Goal: Information Seeking & Learning: Find specific page/section

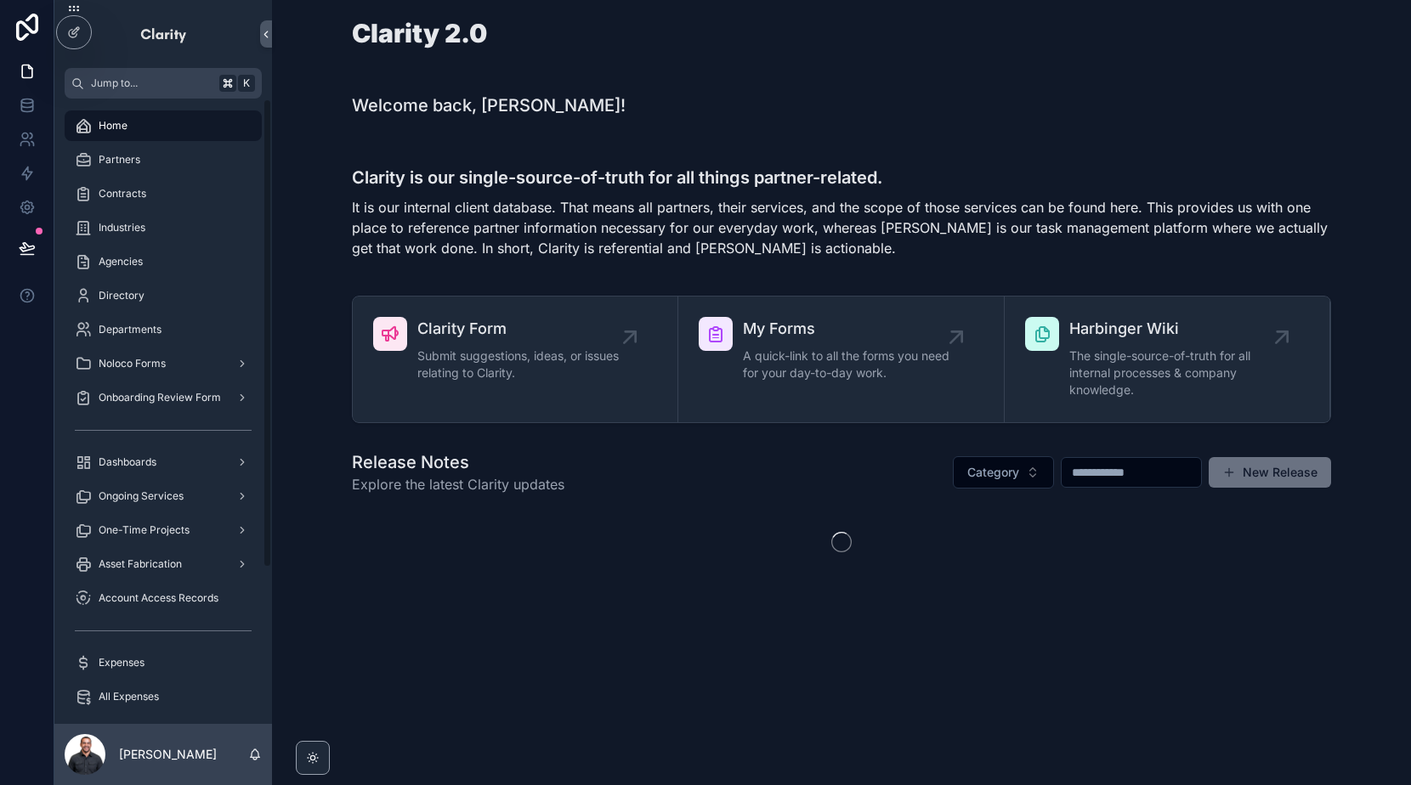
click at [723, 50] on div "Clarity 2.0" at bounding box center [841, 43] width 979 height 46
click at [145, 147] on div "Partners" at bounding box center [163, 159] width 177 height 27
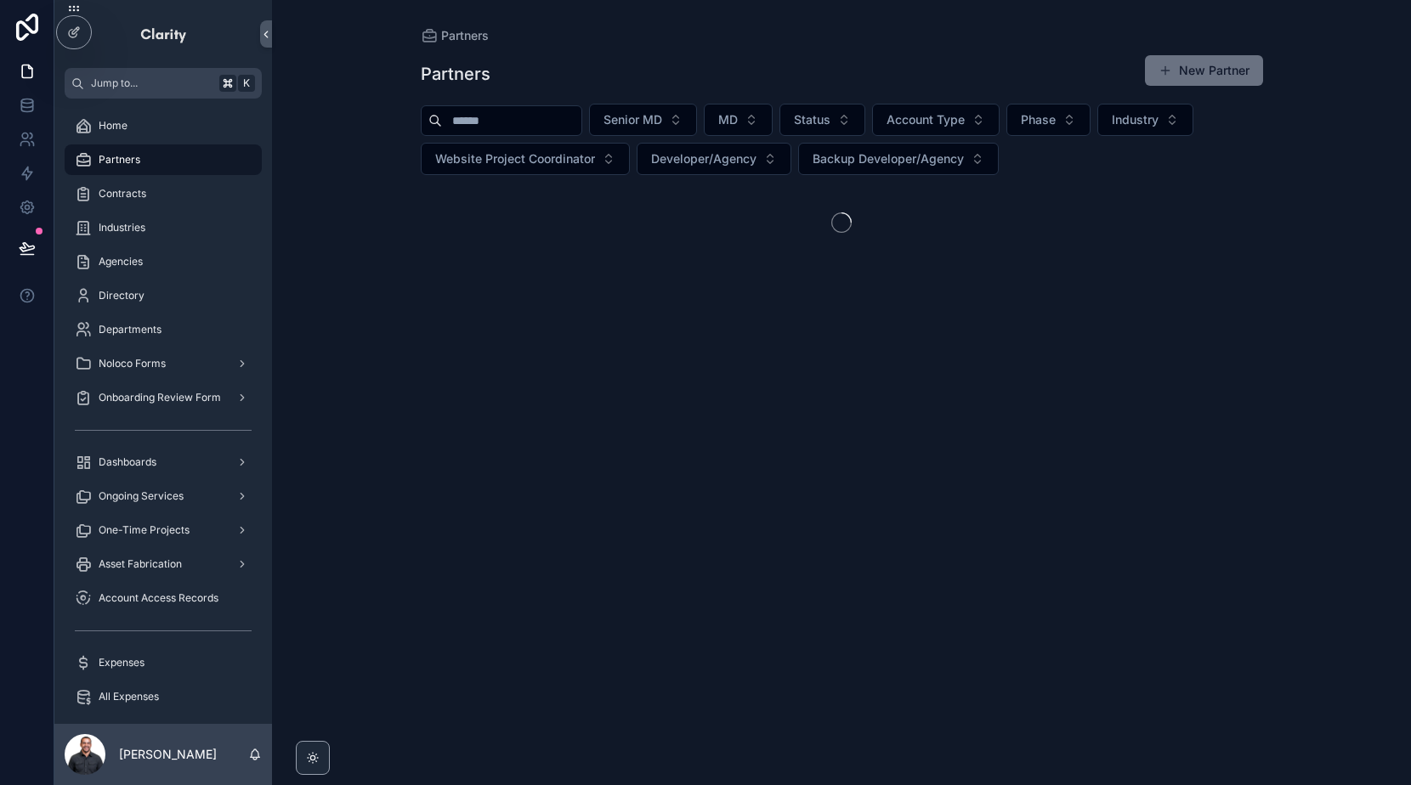
click at [542, 128] on input "scrollable content" at bounding box center [511, 121] width 139 height 24
type input "*"
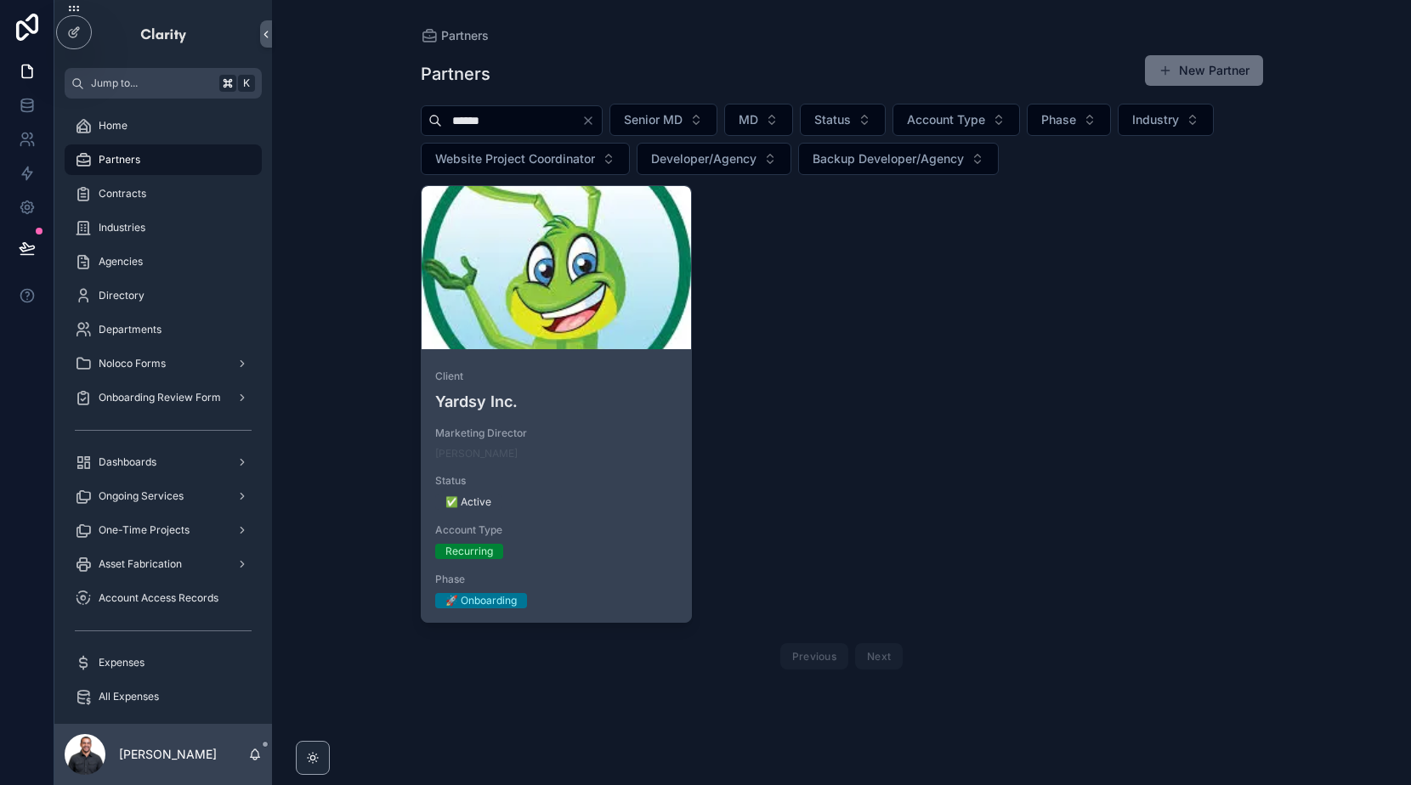
type input "******"
click at [570, 319] on div "scrollable content" at bounding box center [557, 267] width 270 height 163
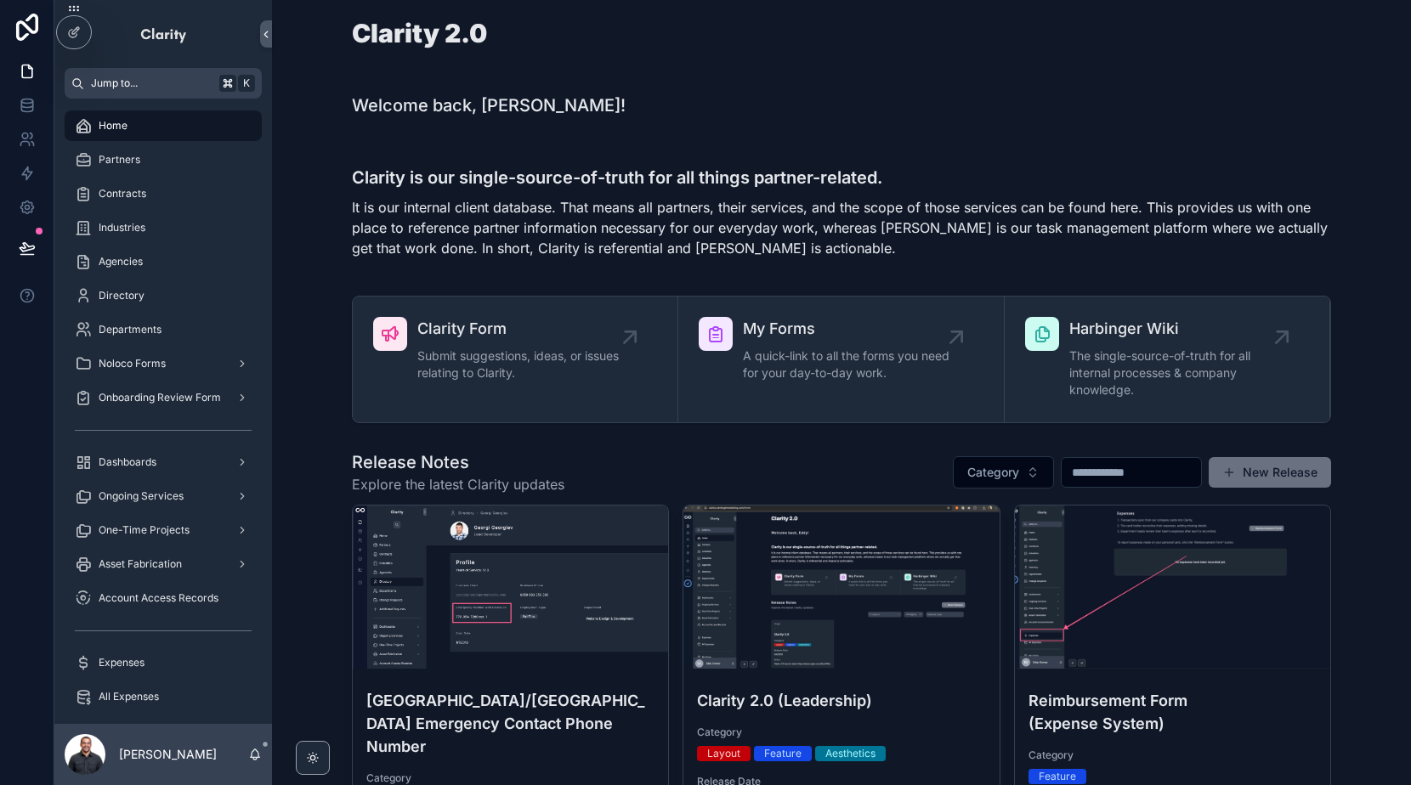
click at [148, 85] on span "Jump to..." at bounding box center [152, 84] width 122 height 14
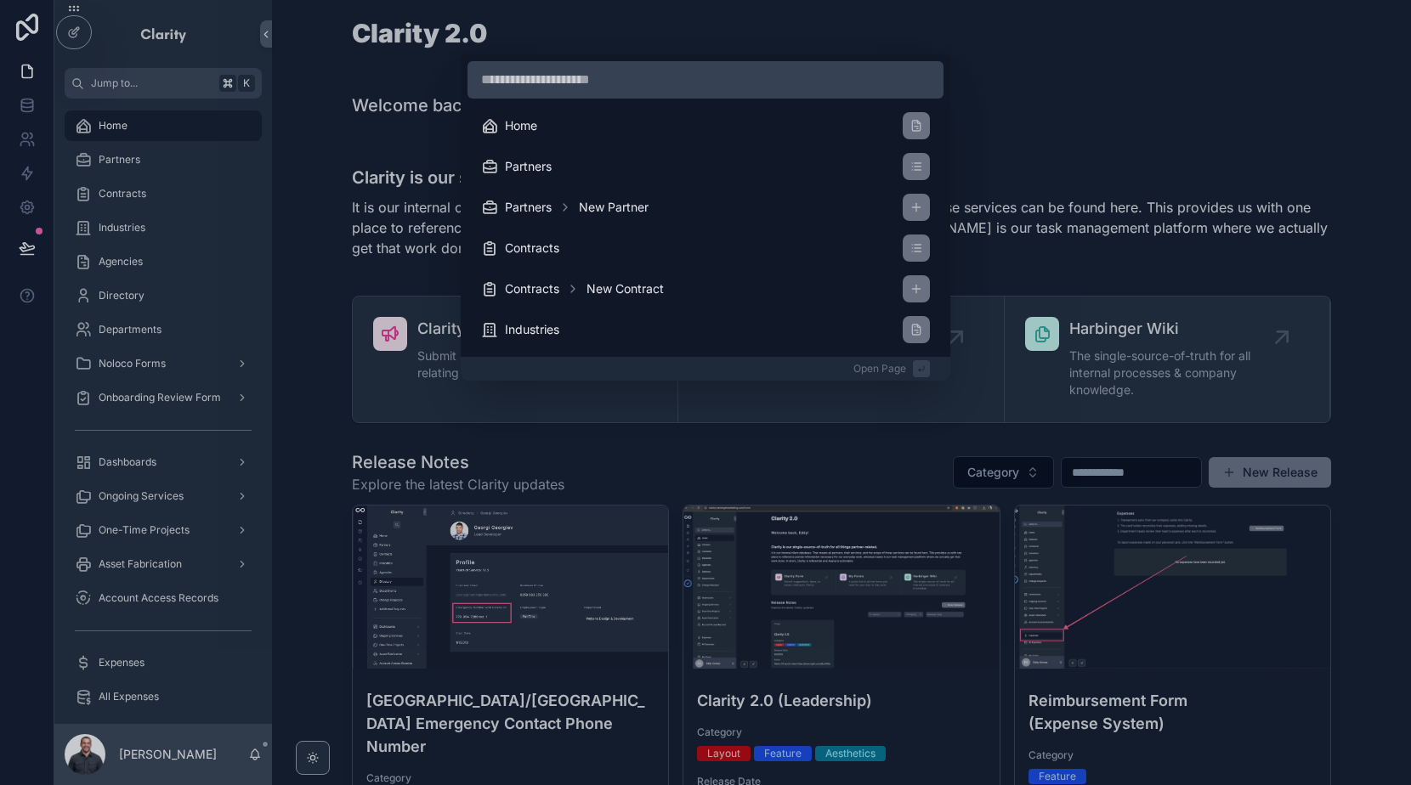
click at [163, 159] on div "Home Partners Partners New Partner Contracts Contracts New Contract Industries …" at bounding box center [705, 392] width 1411 height 785
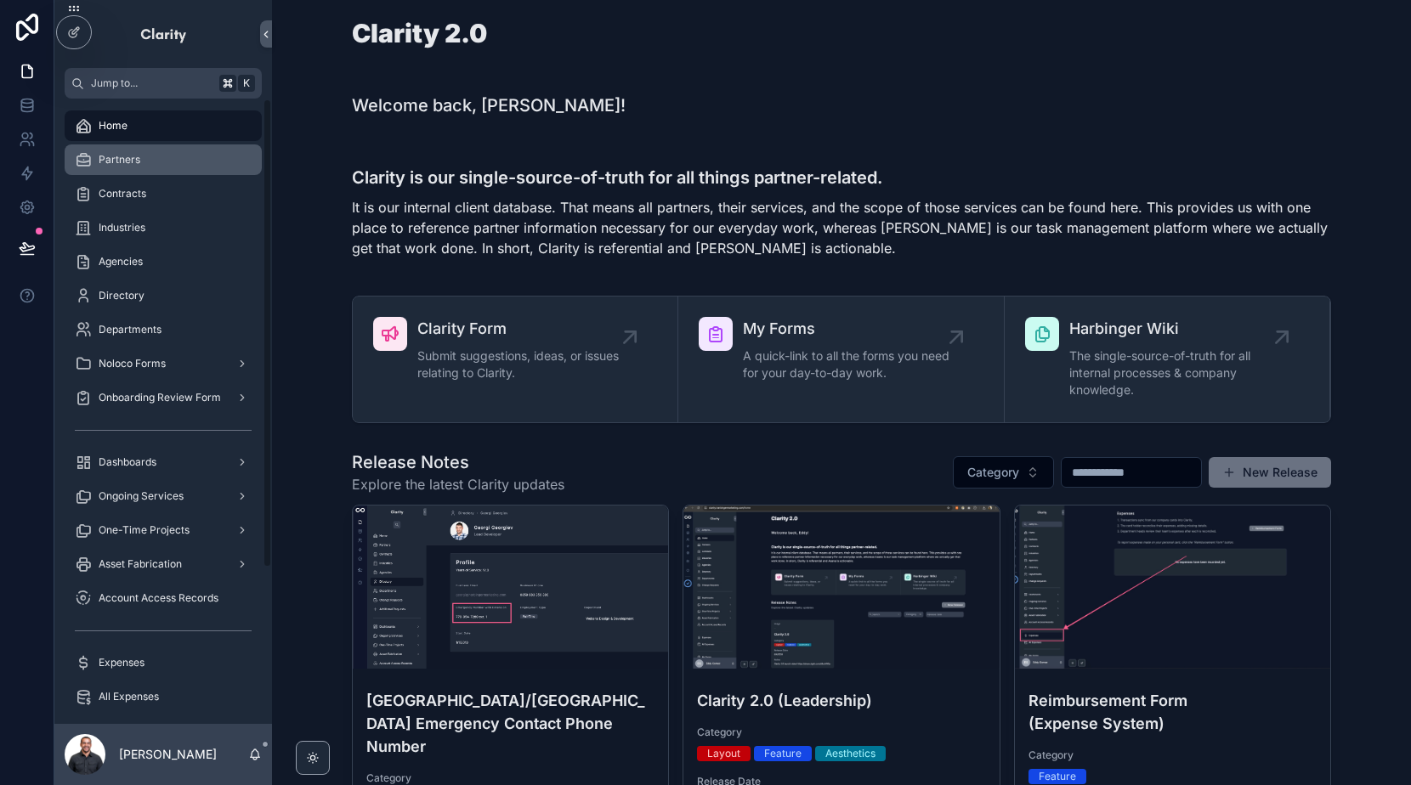
click at [148, 162] on div "Partners" at bounding box center [163, 159] width 177 height 27
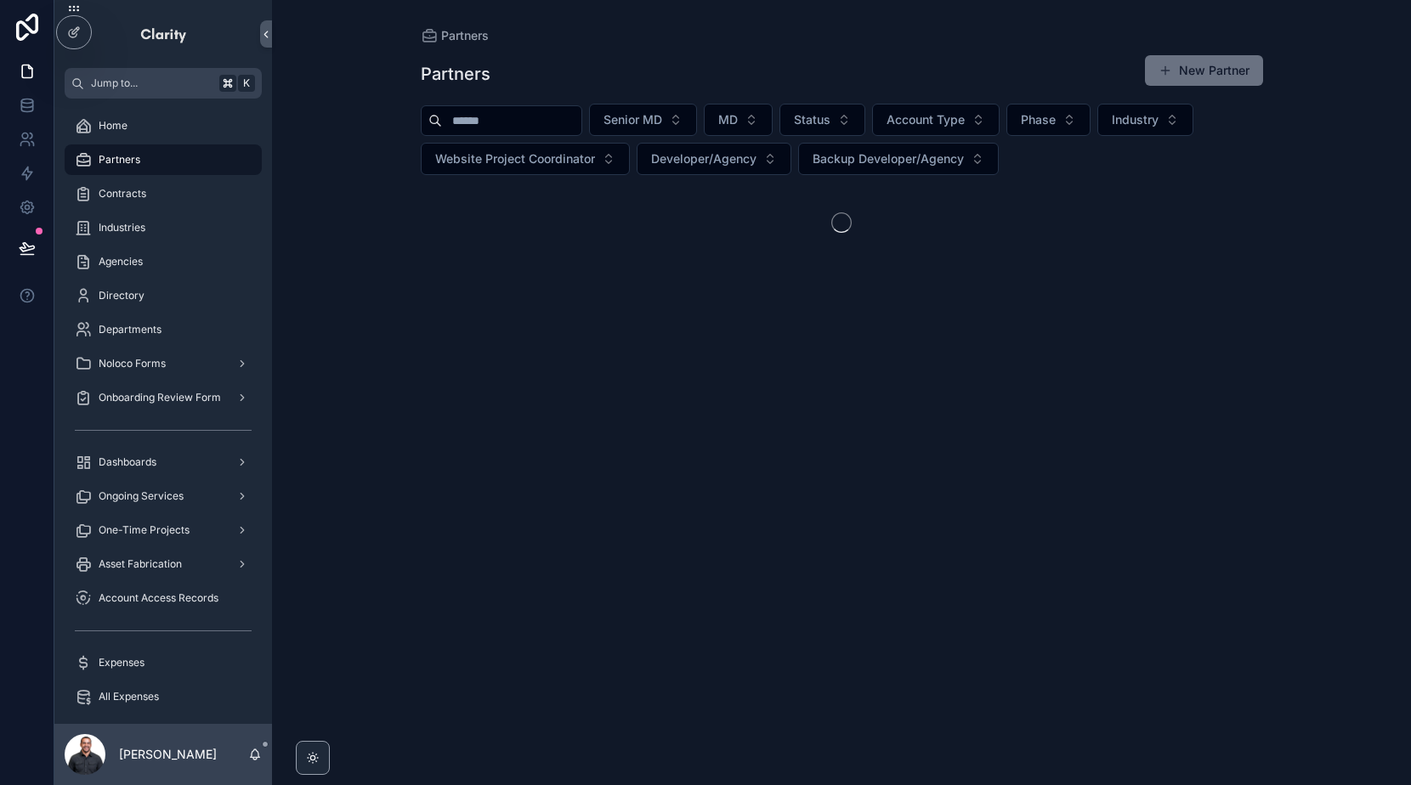
click at [464, 109] on input "scrollable content" at bounding box center [511, 121] width 139 height 24
type input "********"
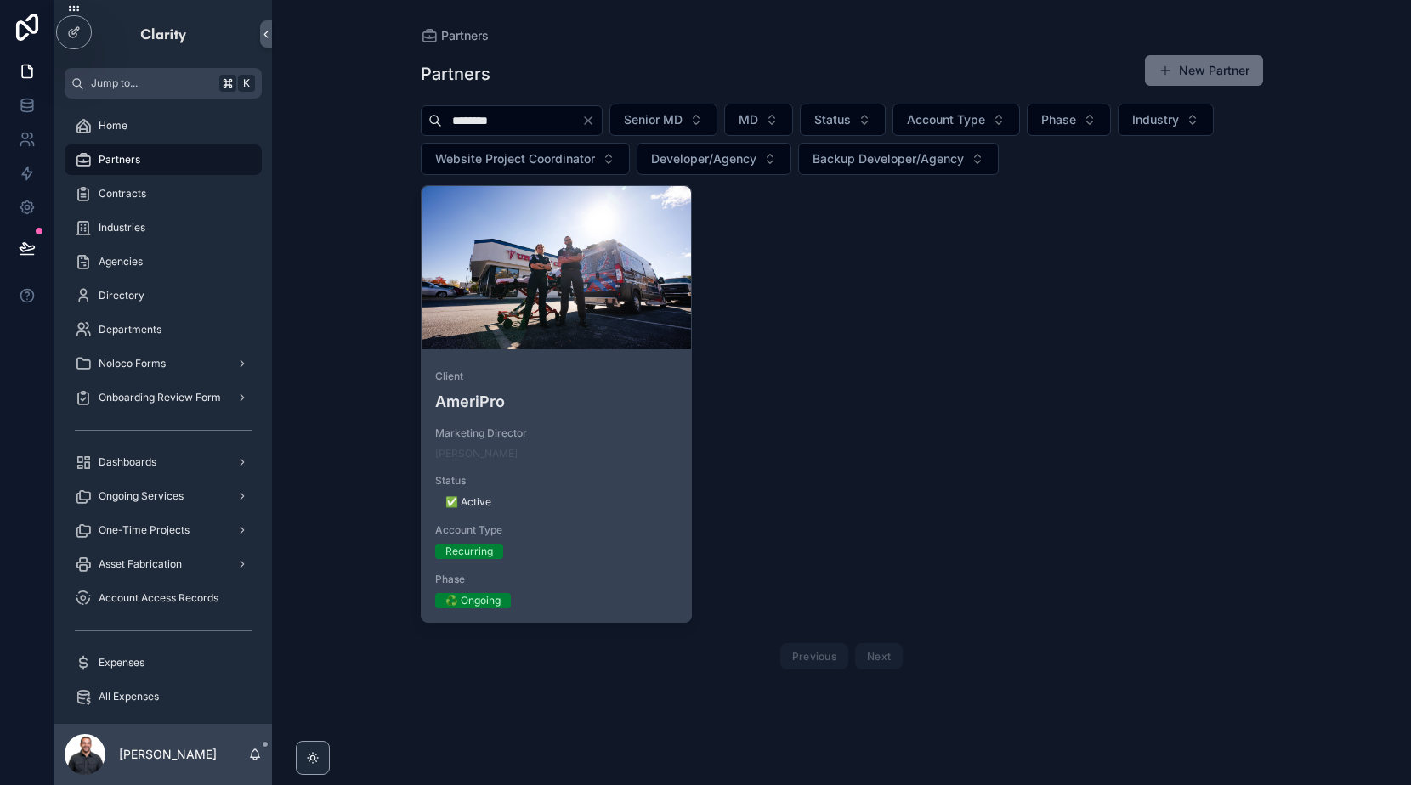
click at [562, 373] on span "Client" at bounding box center [556, 377] width 243 height 14
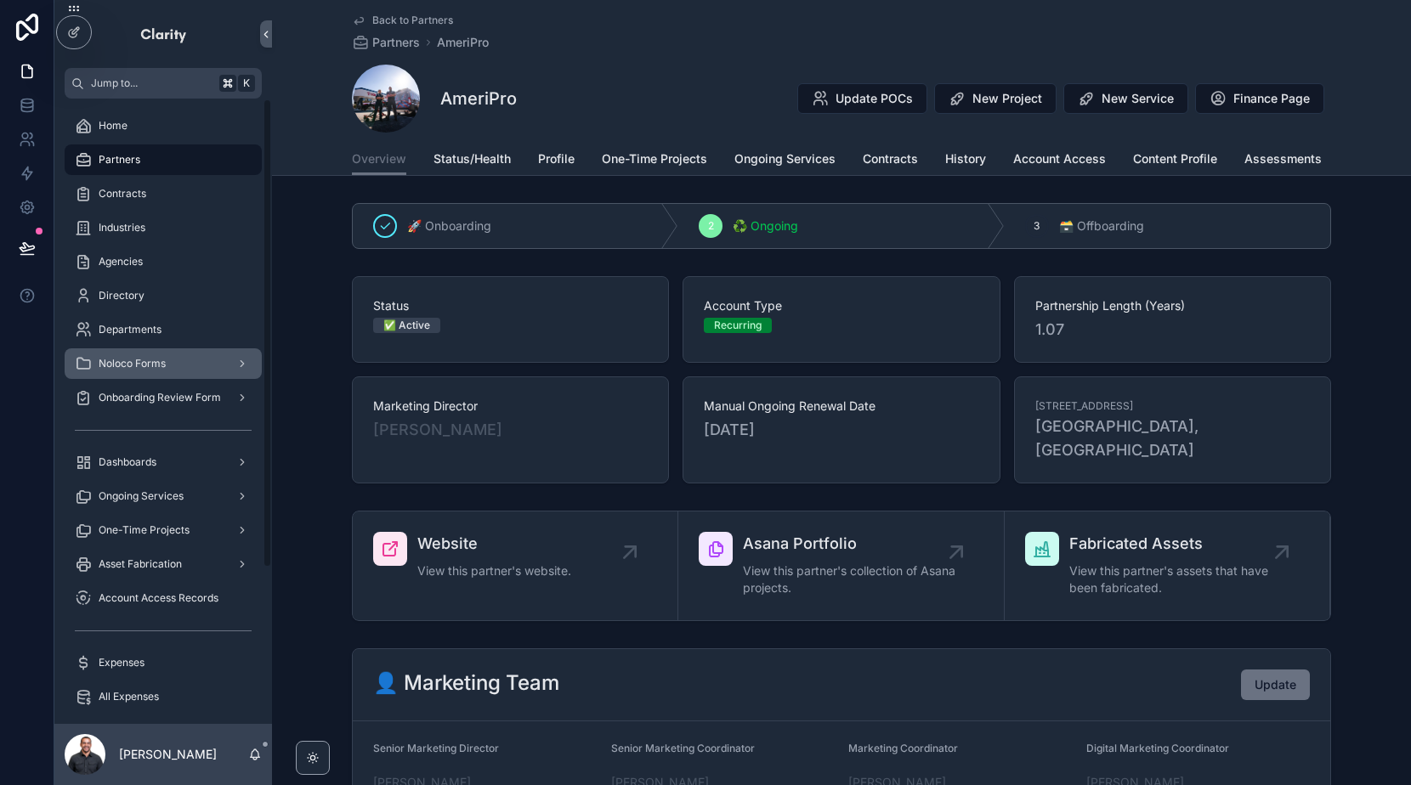
click at [175, 362] on div "Noloco Forms" at bounding box center [163, 363] width 177 height 27
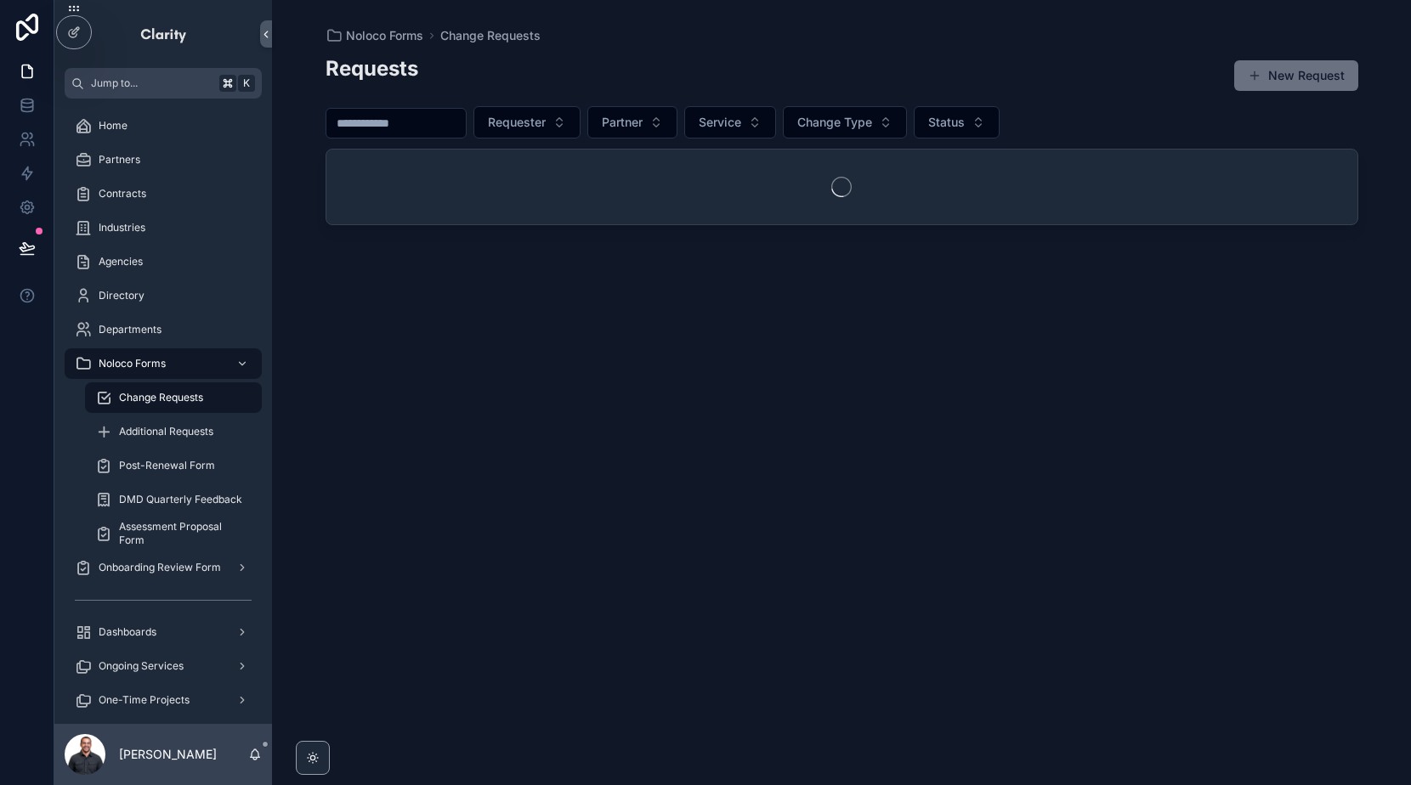
click at [173, 397] on span "Change Requests" at bounding box center [161, 398] width 84 height 14
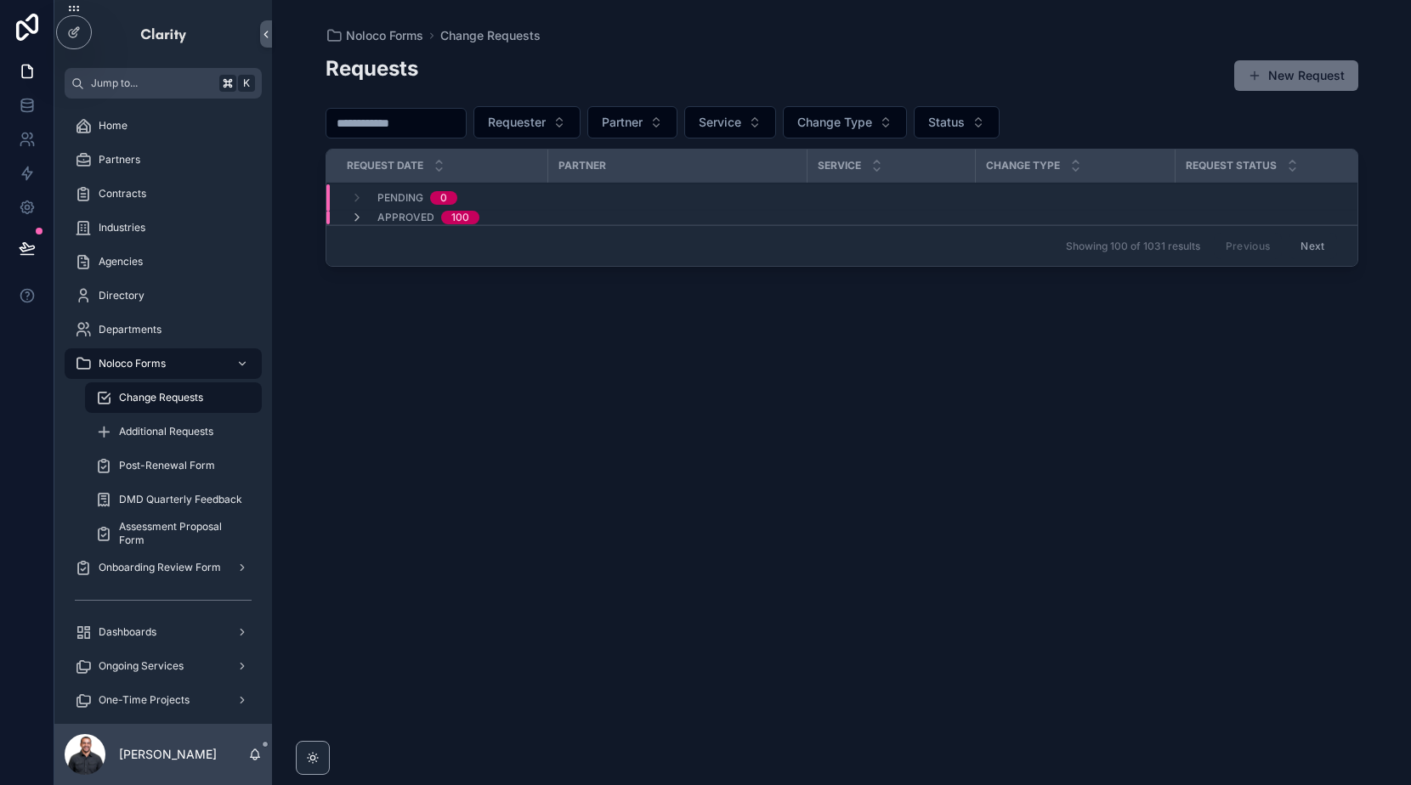
click at [374, 218] on div "Approved 100" at bounding box center [414, 218] width 129 height 14
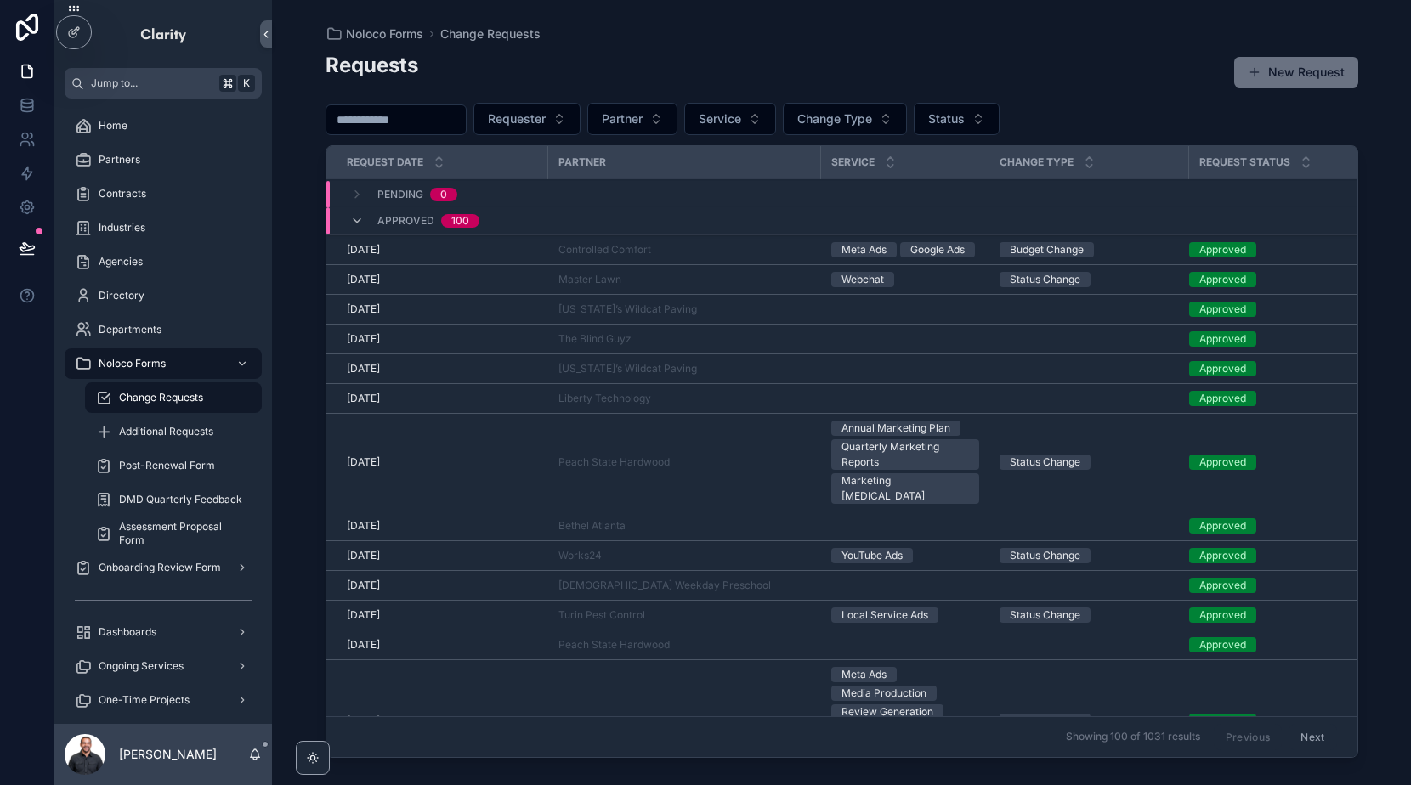
click at [414, 125] on input "scrollable content" at bounding box center [395, 120] width 139 height 24
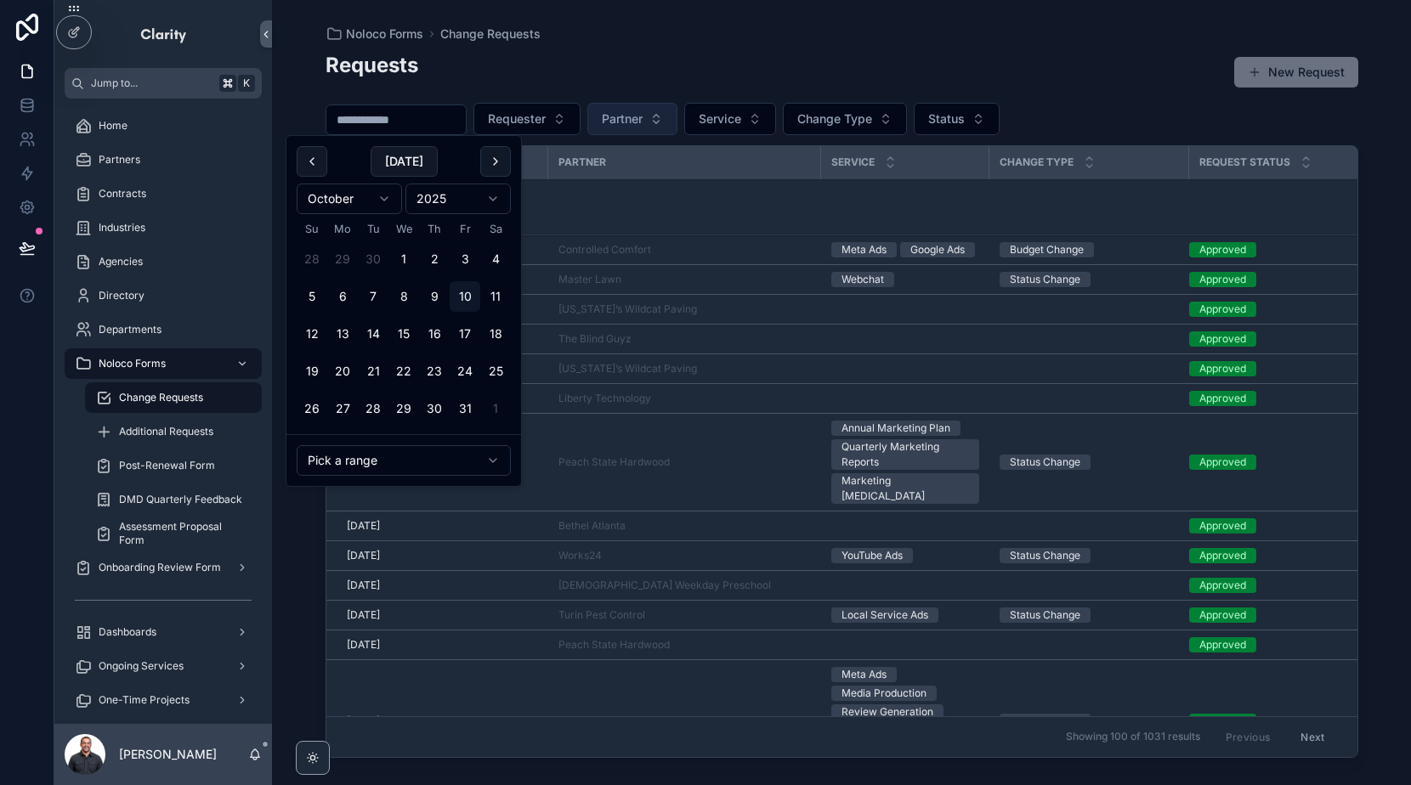
click at [621, 111] on span "Partner" at bounding box center [622, 119] width 41 height 17
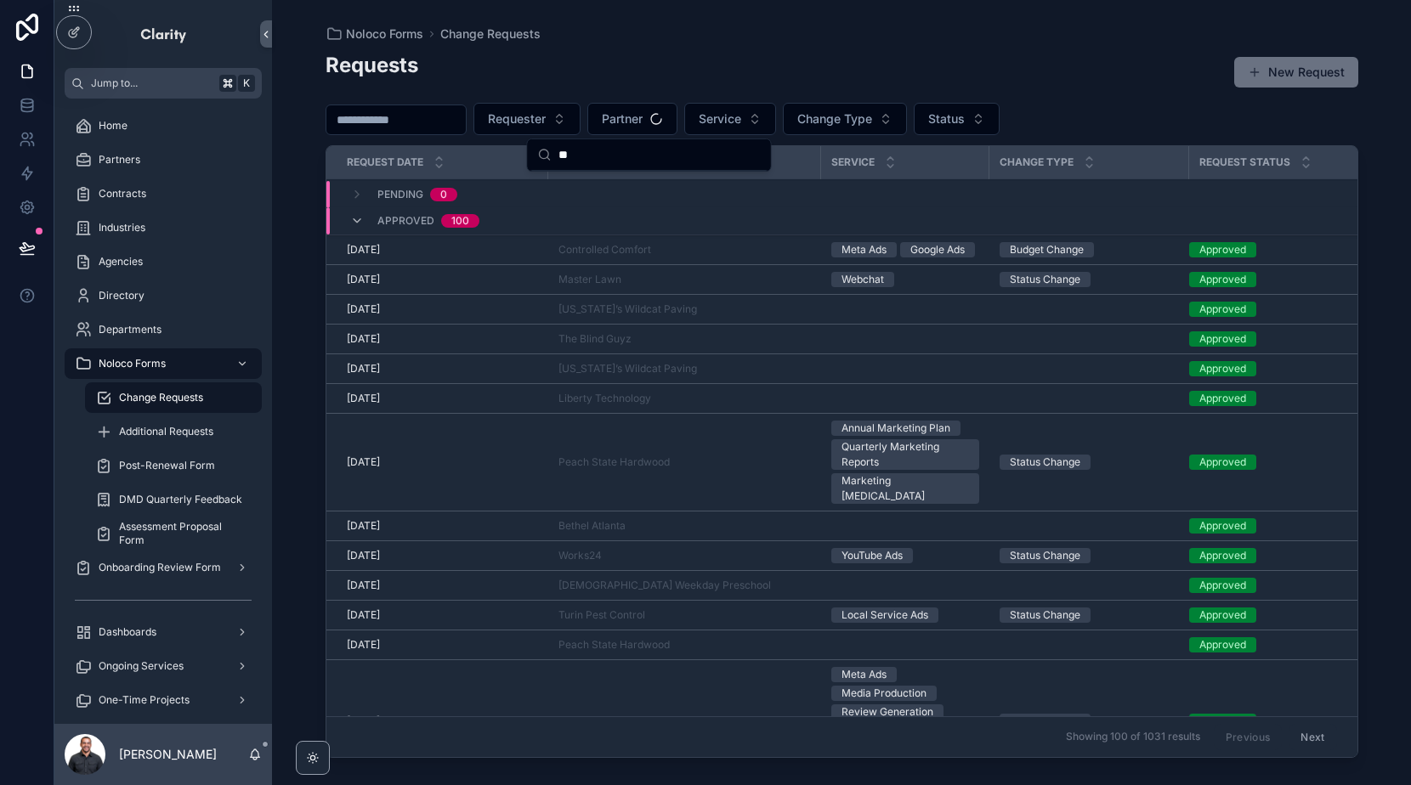
type input "*"
type input "*****"
click at [583, 186] on span "AmeriPro" at bounding box center [563, 187] width 51 height 17
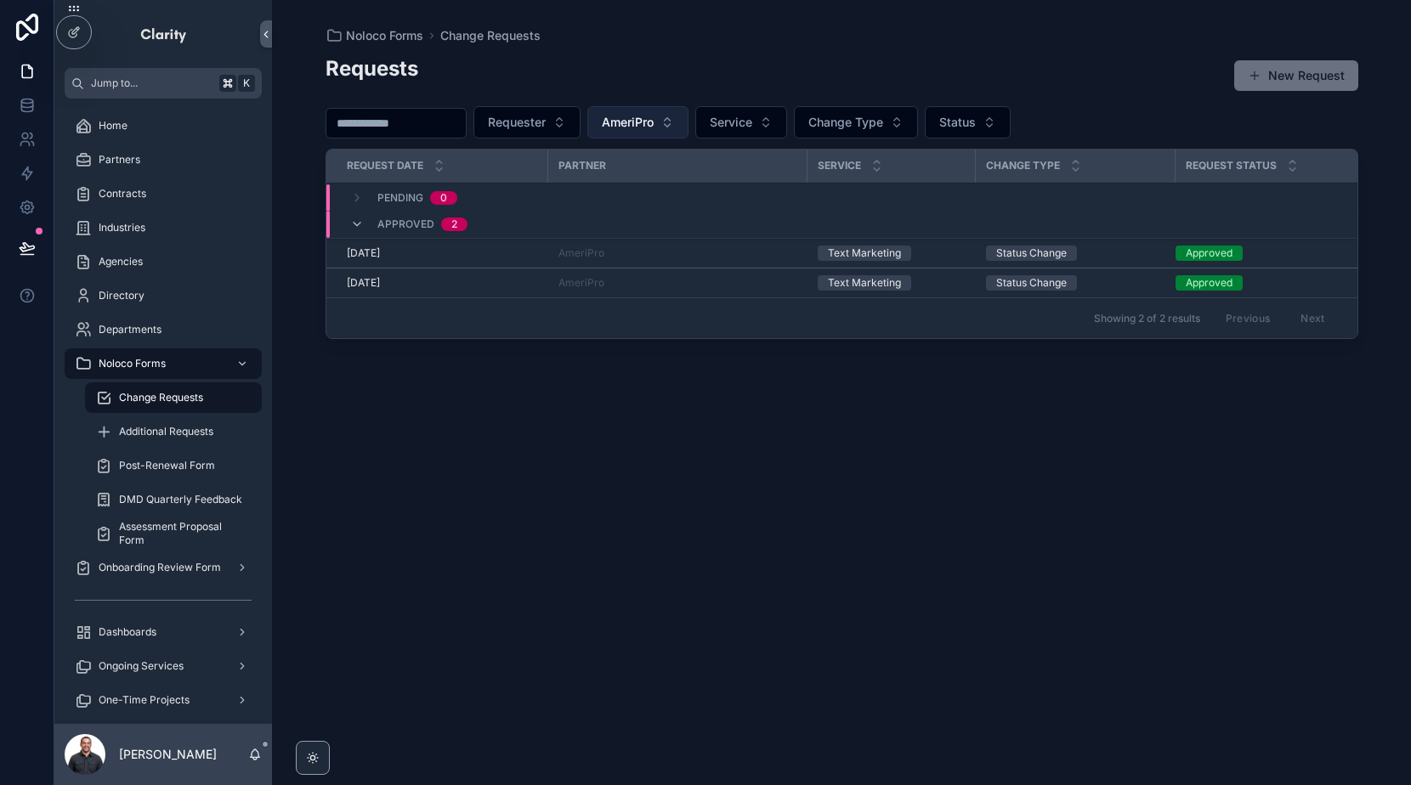
click at [654, 116] on span "AmeriPro" at bounding box center [628, 122] width 52 height 17
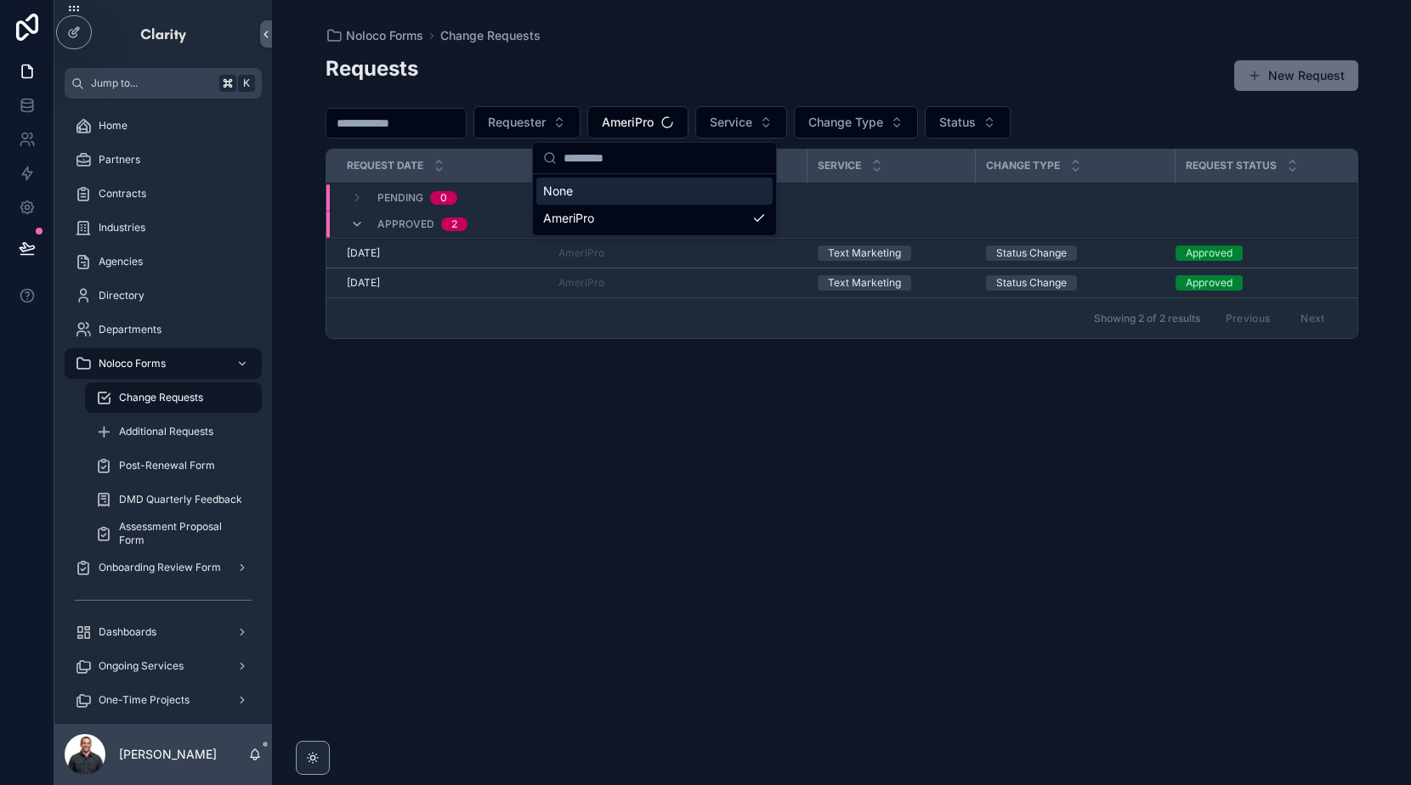
click at [602, 189] on div "None" at bounding box center [654, 191] width 236 height 27
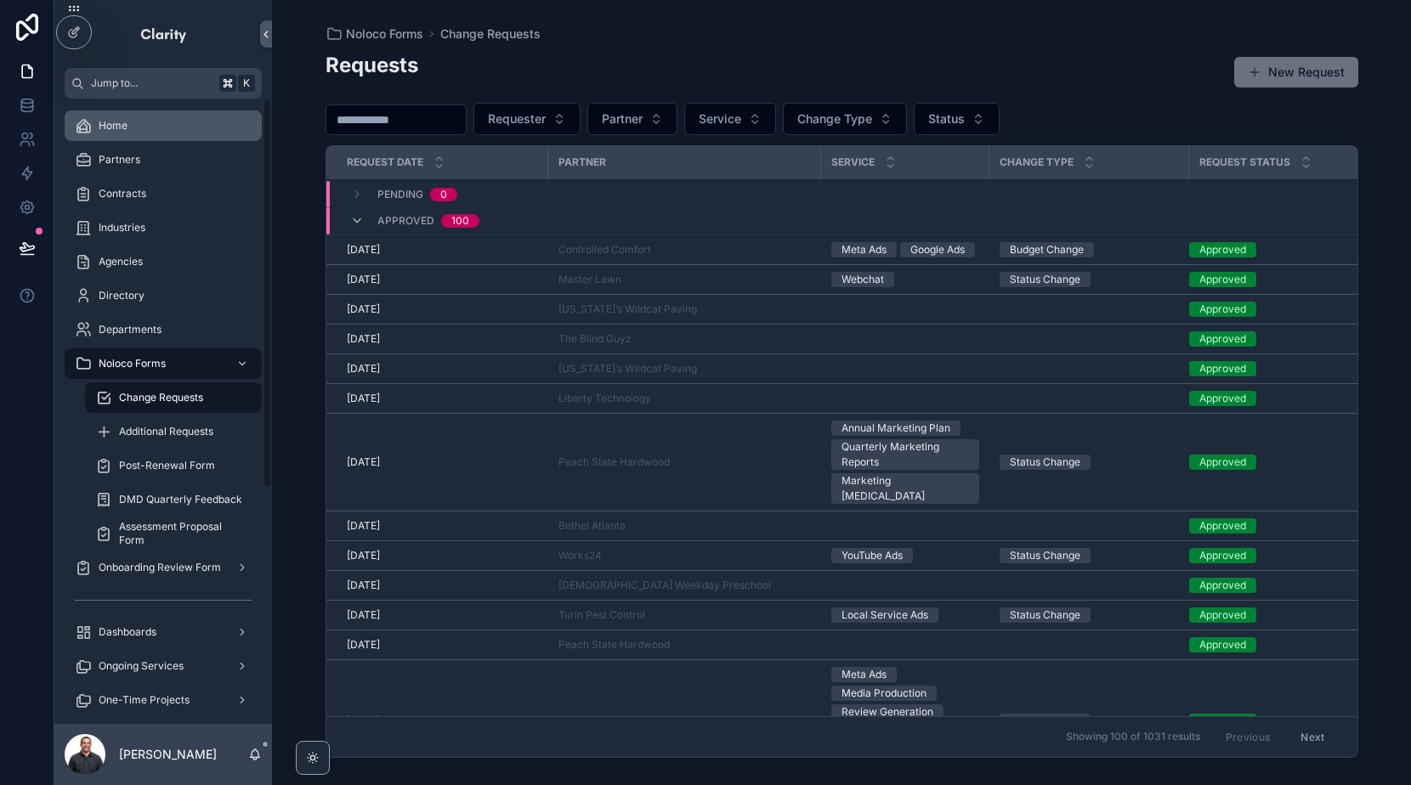
click at [150, 135] on div "Home" at bounding box center [163, 125] width 177 height 27
